Goal: Task Accomplishment & Management: Use online tool/utility

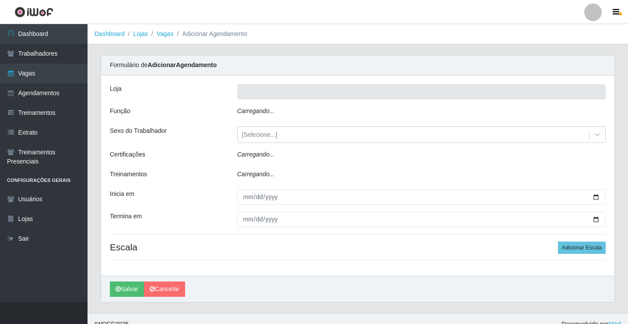
type input "Rede Econômico - Prata"
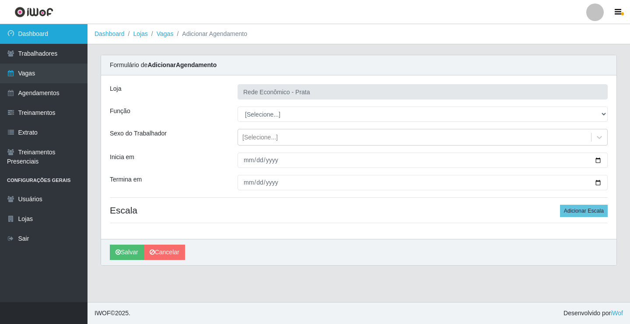
click at [43, 32] on link "Dashboard" at bounding box center [44, 34] width 88 height 20
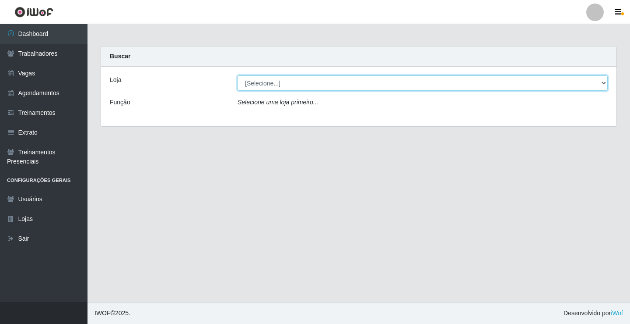
drag, startPoint x: 604, startPoint y: 86, endPoint x: 599, endPoint y: 84, distance: 5.0
click at [604, 86] on select "[Selecione...] Rede Econômico - Prata" at bounding box center [423, 82] width 370 height 15
select select "192"
click at [238, 75] on select "[Selecione...] Rede Econômico - Prata" at bounding box center [423, 82] width 370 height 15
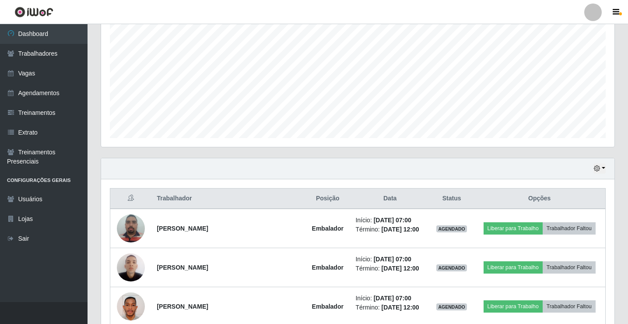
scroll to position [263, 0]
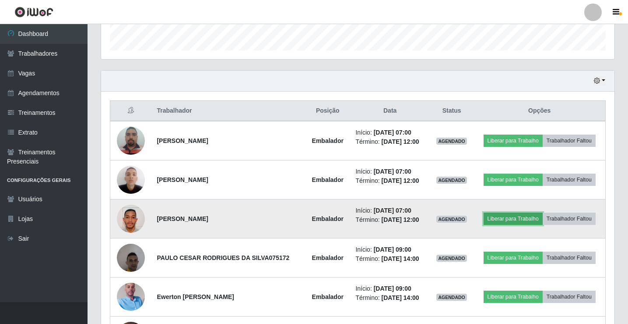
click at [506, 215] on button "Liberar para Trabalho" at bounding box center [513, 218] width 59 height 12
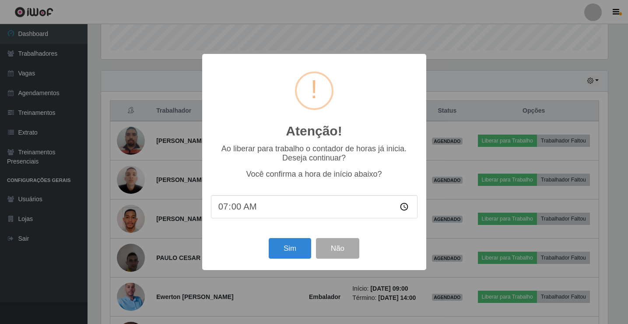
scroll to position [182, 509]
click at [286, 248] on button "Sim" at bounding box center [291, 248] width 42 height 21
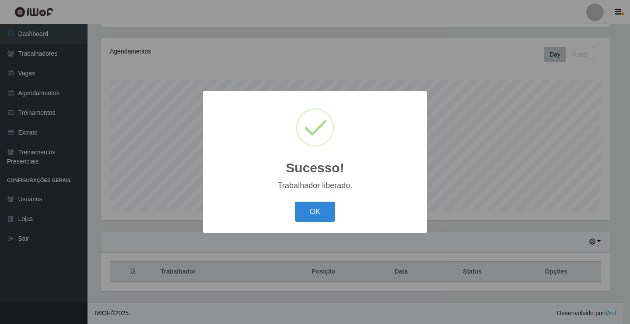
click at [319, 223] on div "OK Cancel" at bounding box center [315, 211] width 207 height 25
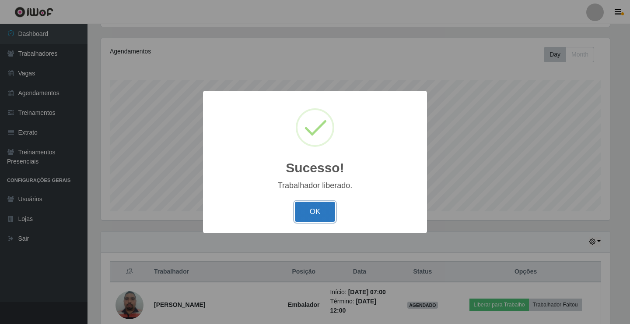
click at [315, 219] on button "OK" at bounding box center [315, 211] width 41 height 21
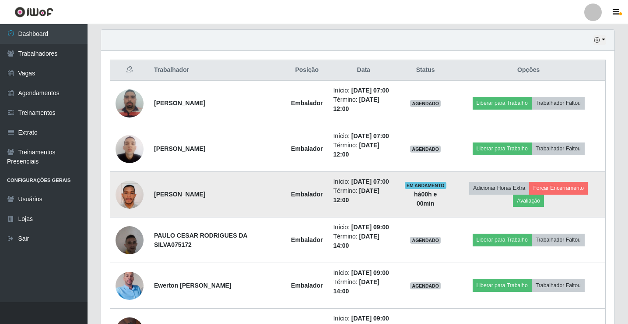
scroll to position [321, 0]
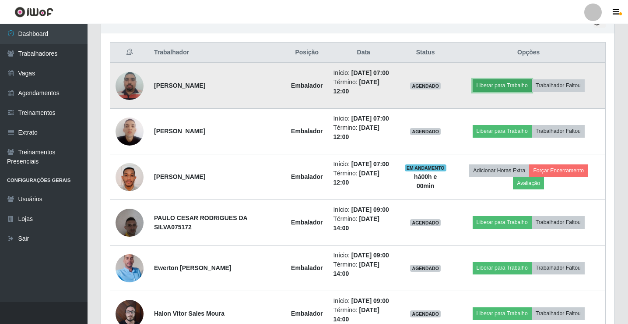
click at [513, 88] on button "Liberar para Trabalho" at bounding box center [502, 85] width 59 height 12
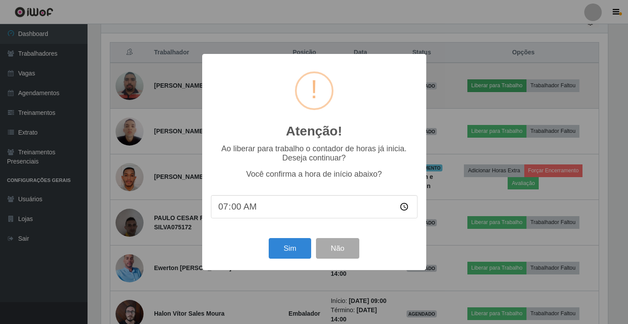
scroll to position [182, 509]
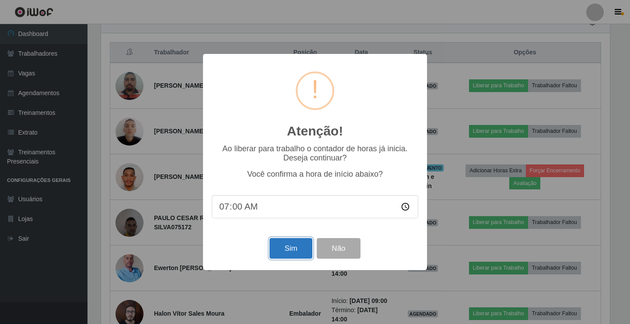
click at [300, 243] on button "Sim" at bounding box center [291, 248] width 42 height 21
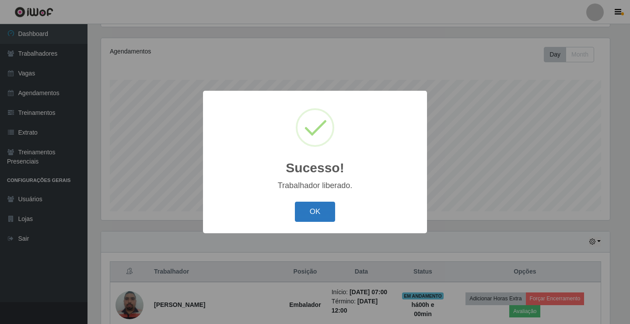
click at [319, 207] on button "OK" at bounding box center [315, 211] width 41 height 21
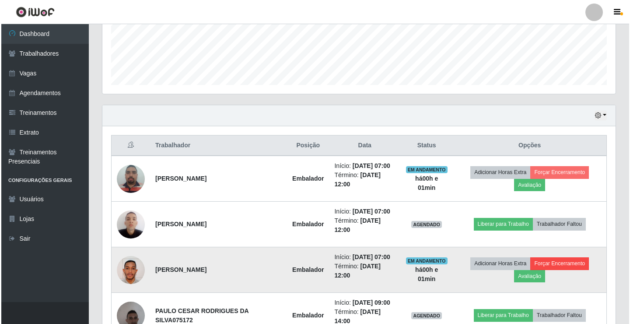
scroll to position [233, 0]
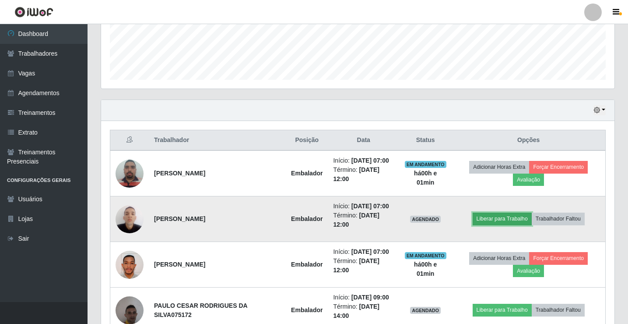
click at [493, 220] on button "Liberar para Trabalho" at bounding box center [502, 218] width 59 height 12
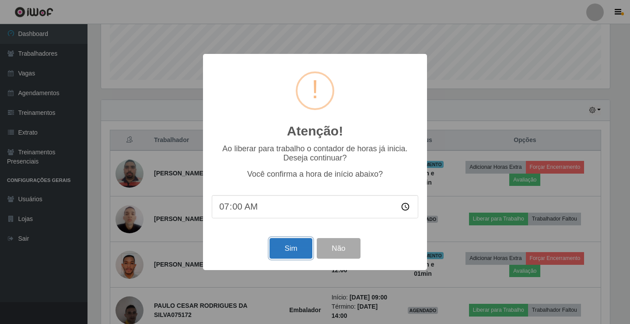
click at [290, 254] on button "Sim" at bounding box center [291, 248] width 42 height 21
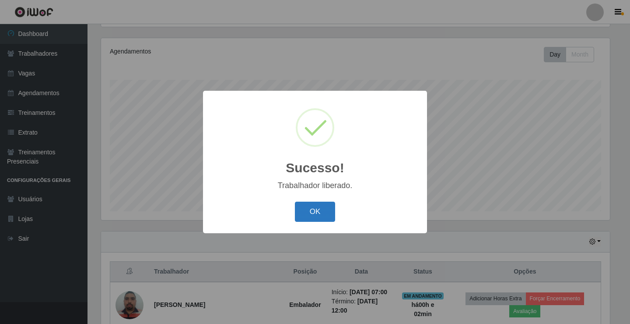
click at [313, 214] on button "OK" at bounding box center [315, 211] width 41 height 21
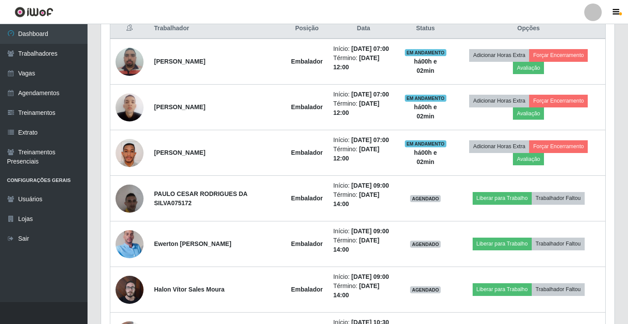
scroll to position [365, 0]
